Goal: Task Accomplishment & Management: Use online tool/utility

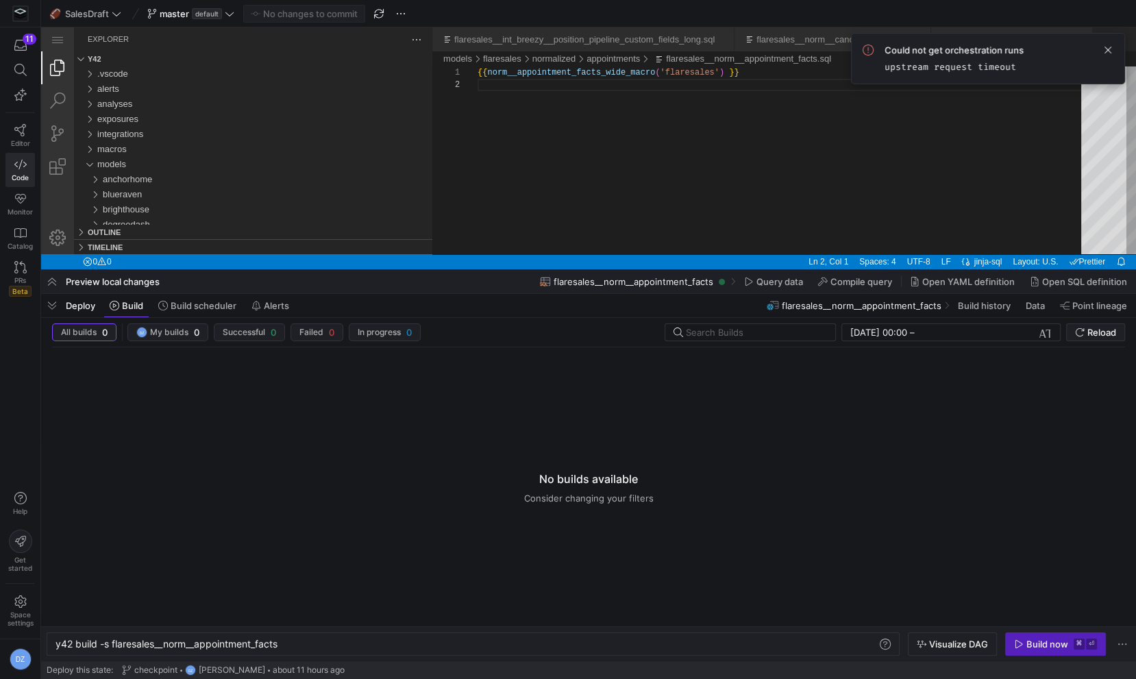
scroll to position [12, 0]
click at [608, 188] on div "{{ norm__appointment_facts_wide_macro ( 'flaresales' ) }}" at bounding box center [784, 166] width 613 height 200
